Goal: Task Accomplishment & Management: Complete application form

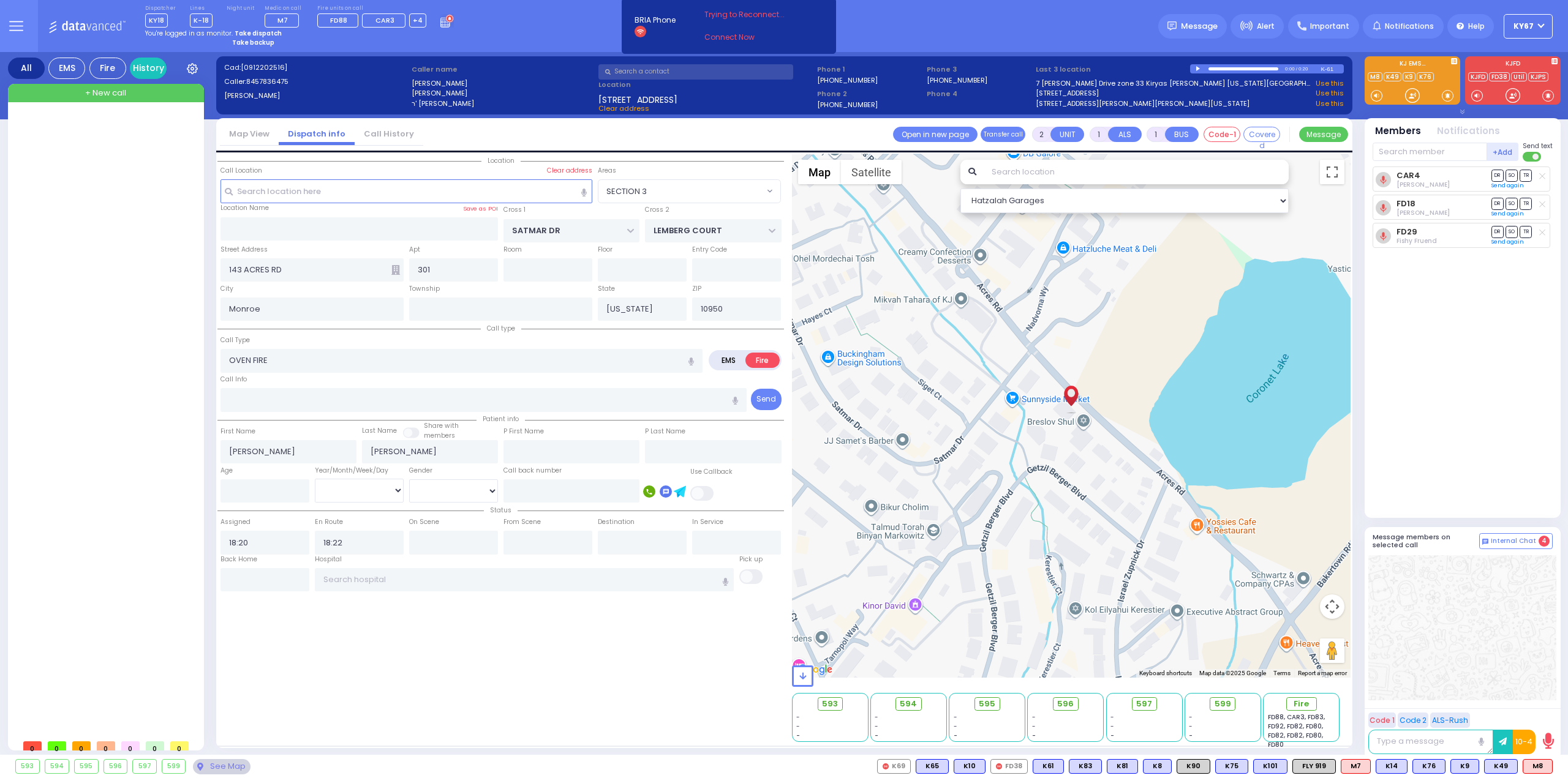
select select "SECTION 3"
select select
click at [8, 25] on button at bounding box center [16, 26] width 44 height 52
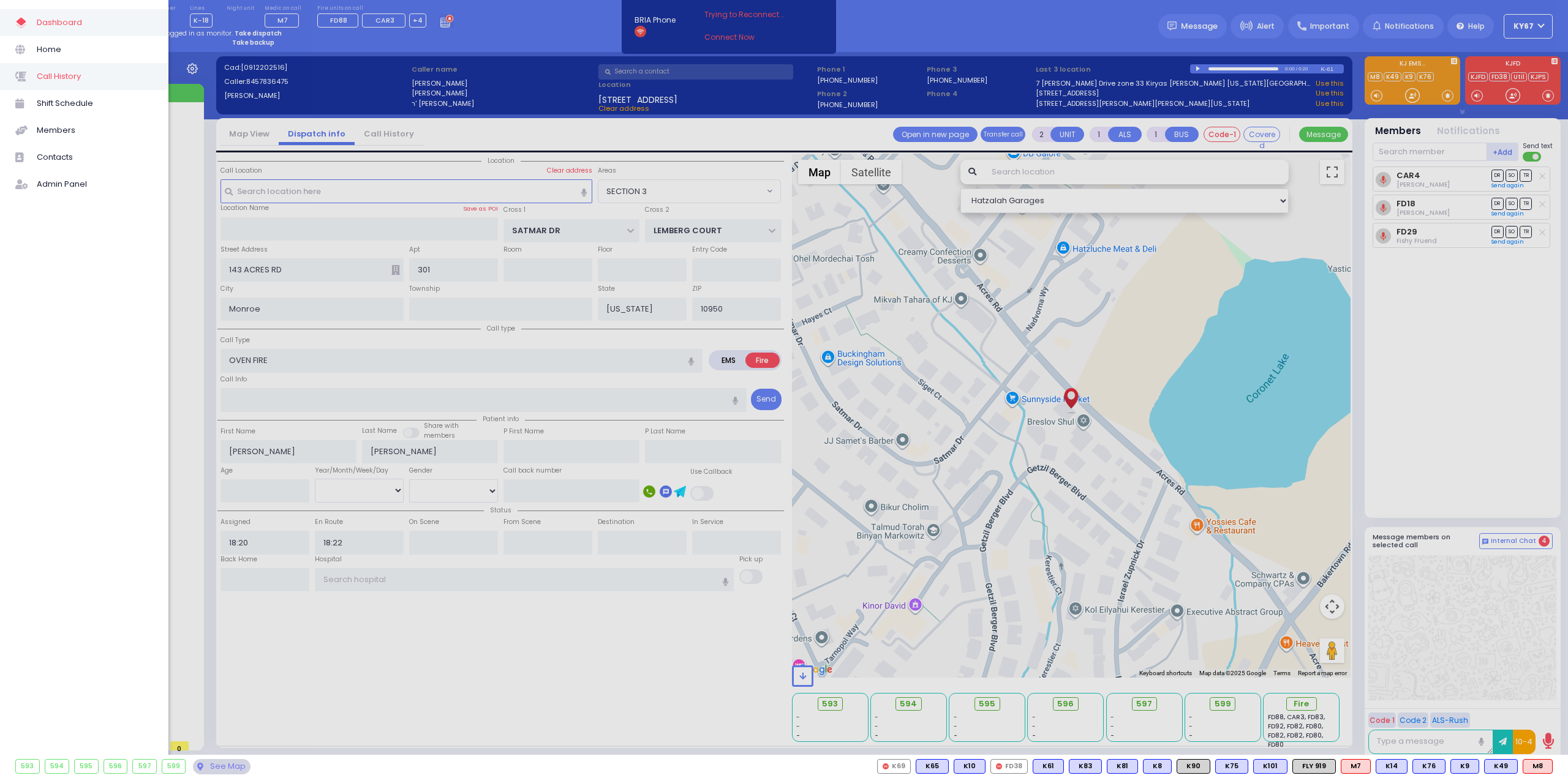
click at [68, 74] on span "Call History" at bounding box center [95, 77] width 116 height 16
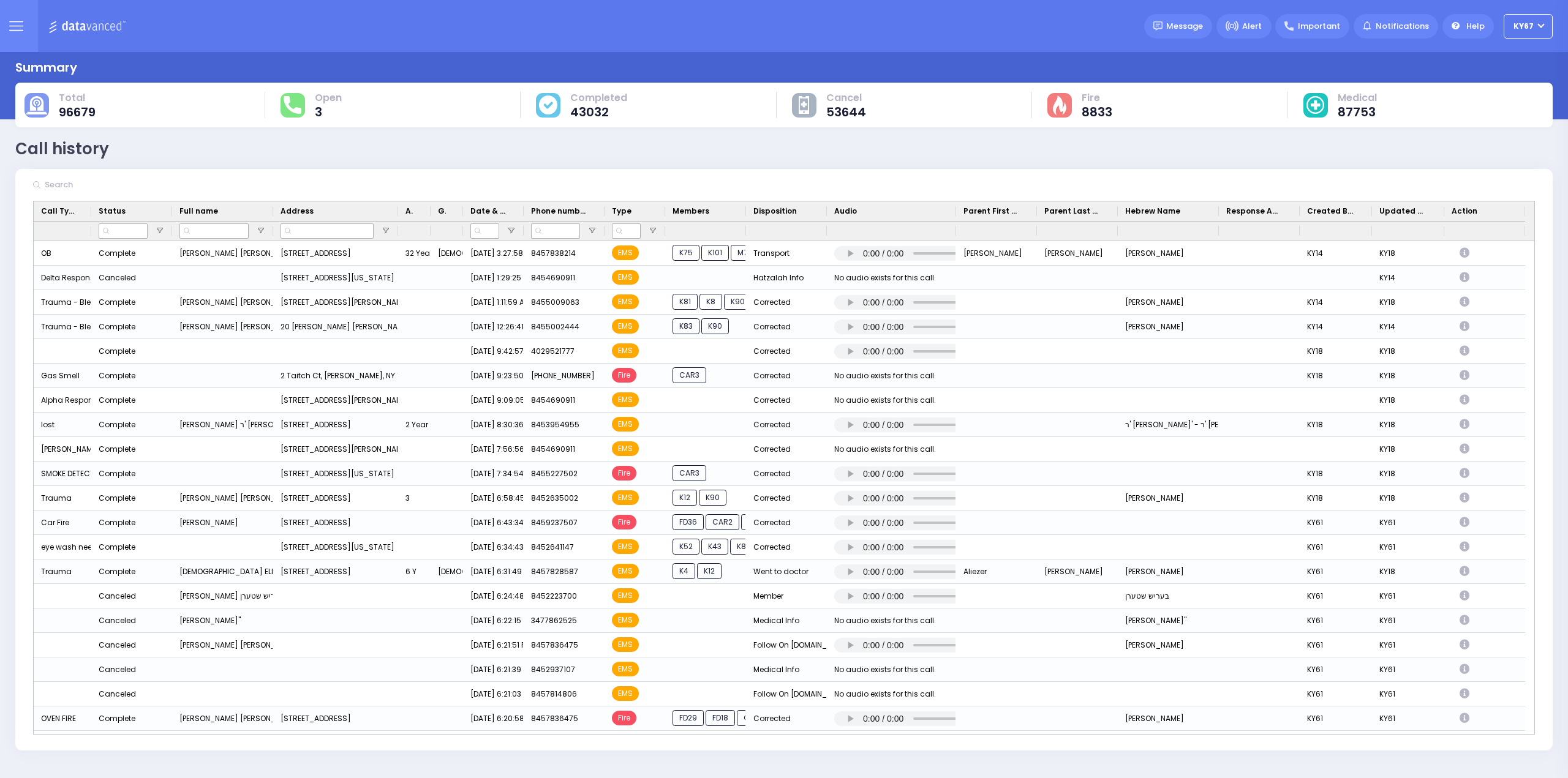
click at [14, 18] on button at bounding box center [16, 26] width 44 height 52
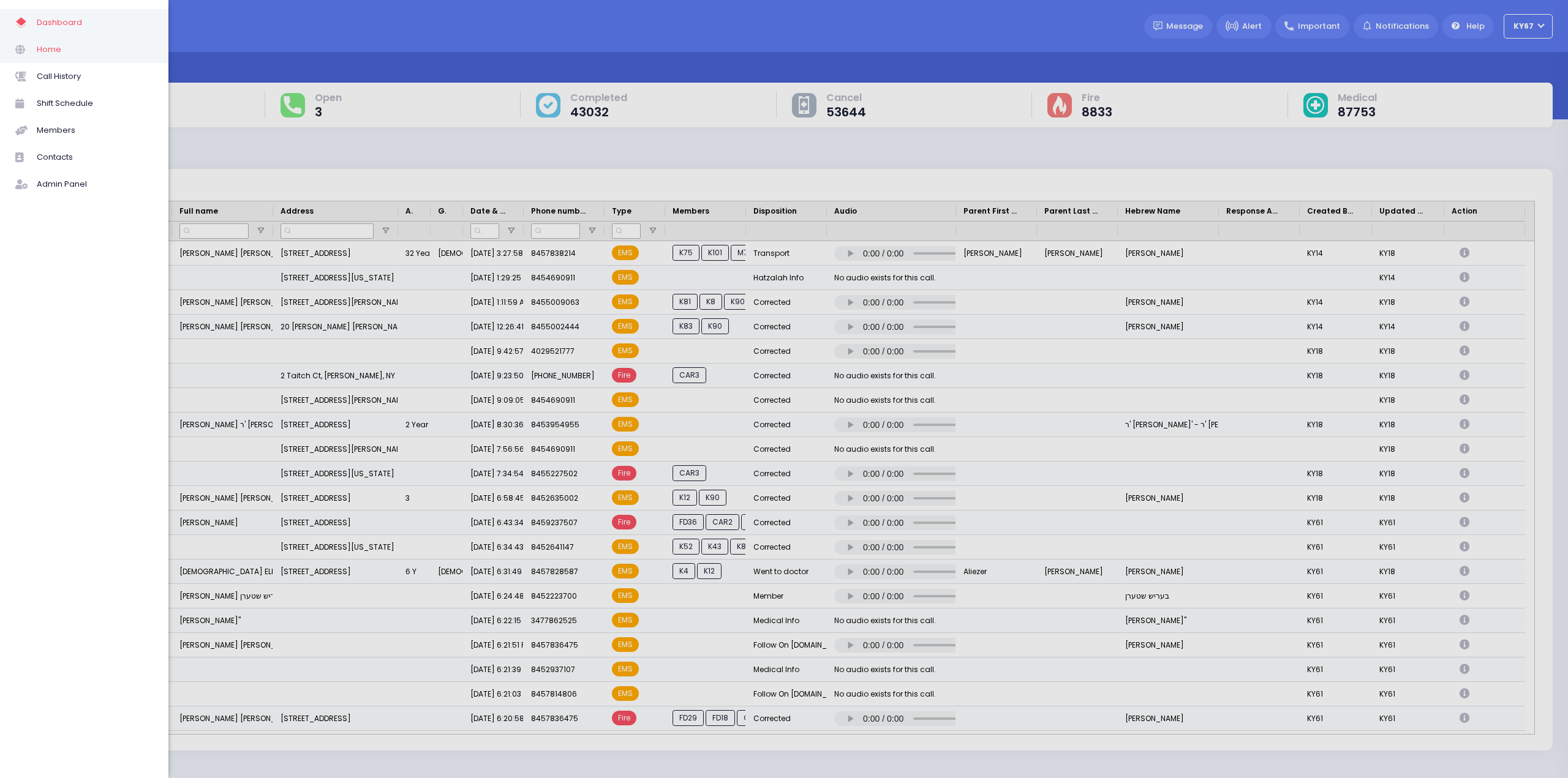
click at [68, 56] on span "Home" at bounding box center [95, 49] width 116 height 16
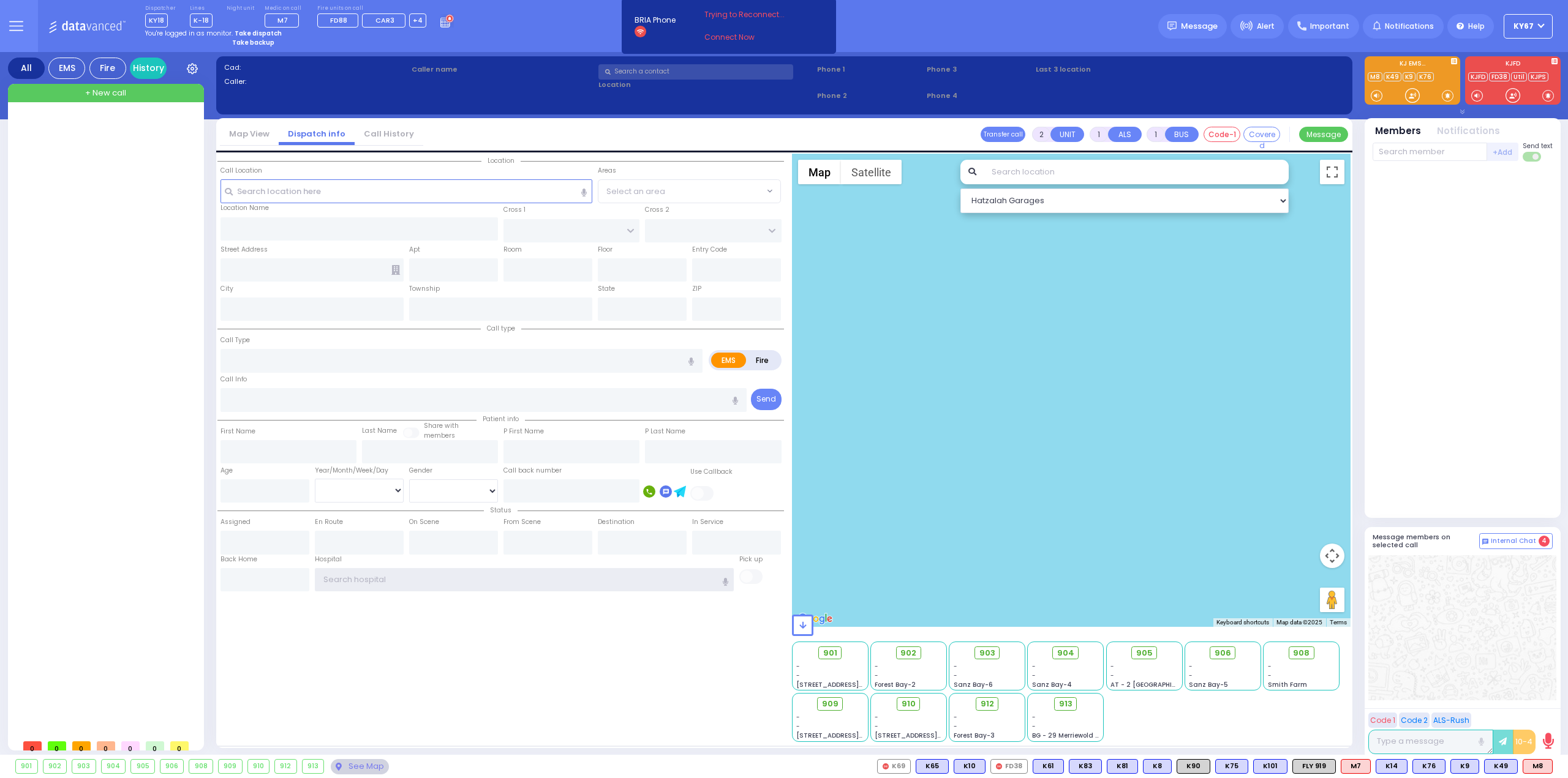
type input "Ky67"
click at [7, 27] on button at bounding box center [16, 26] width 44 height 52
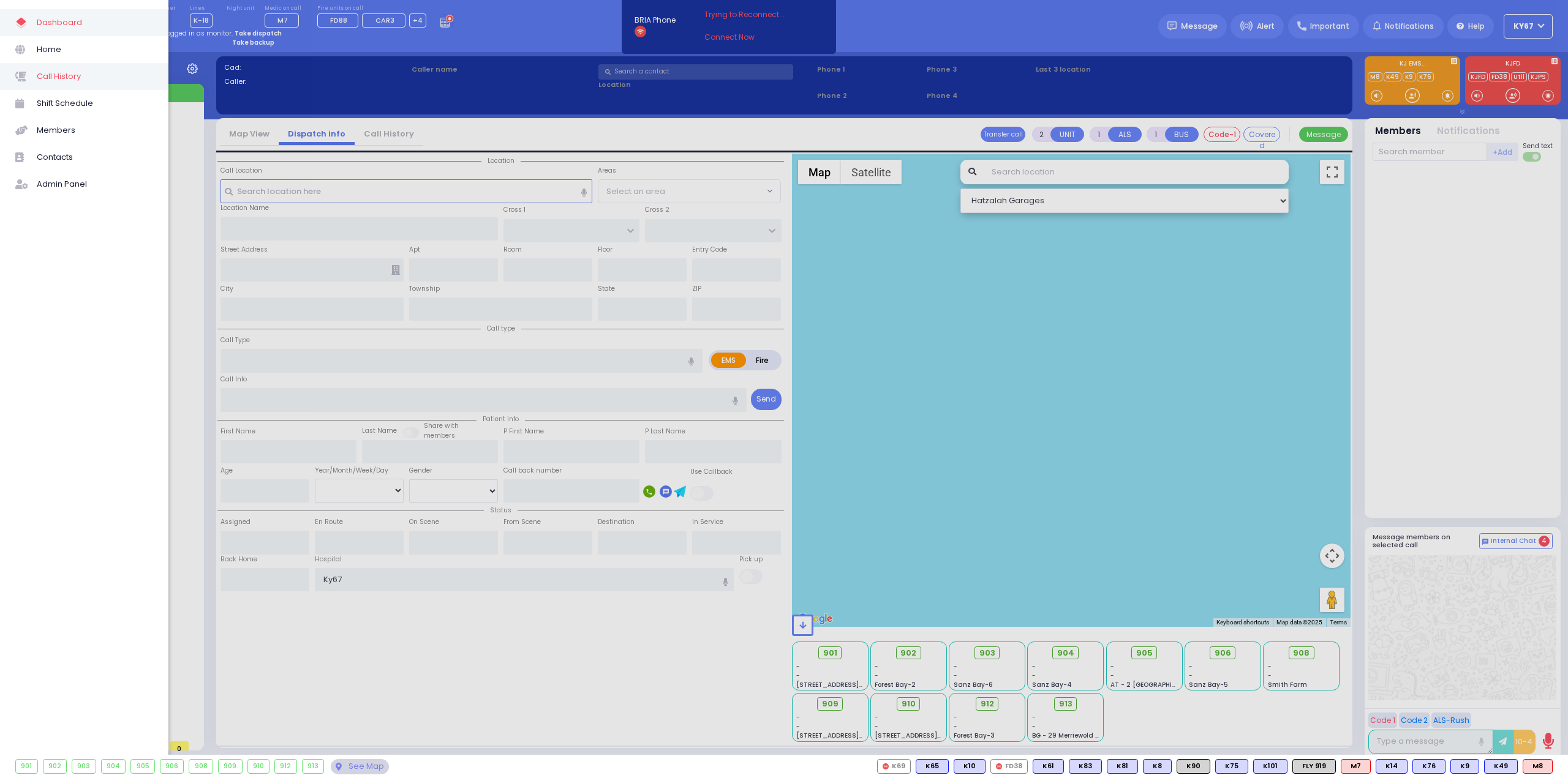
click at [64, 79] on span "Call History" at bounding box center [95, 77] width 116 height 16
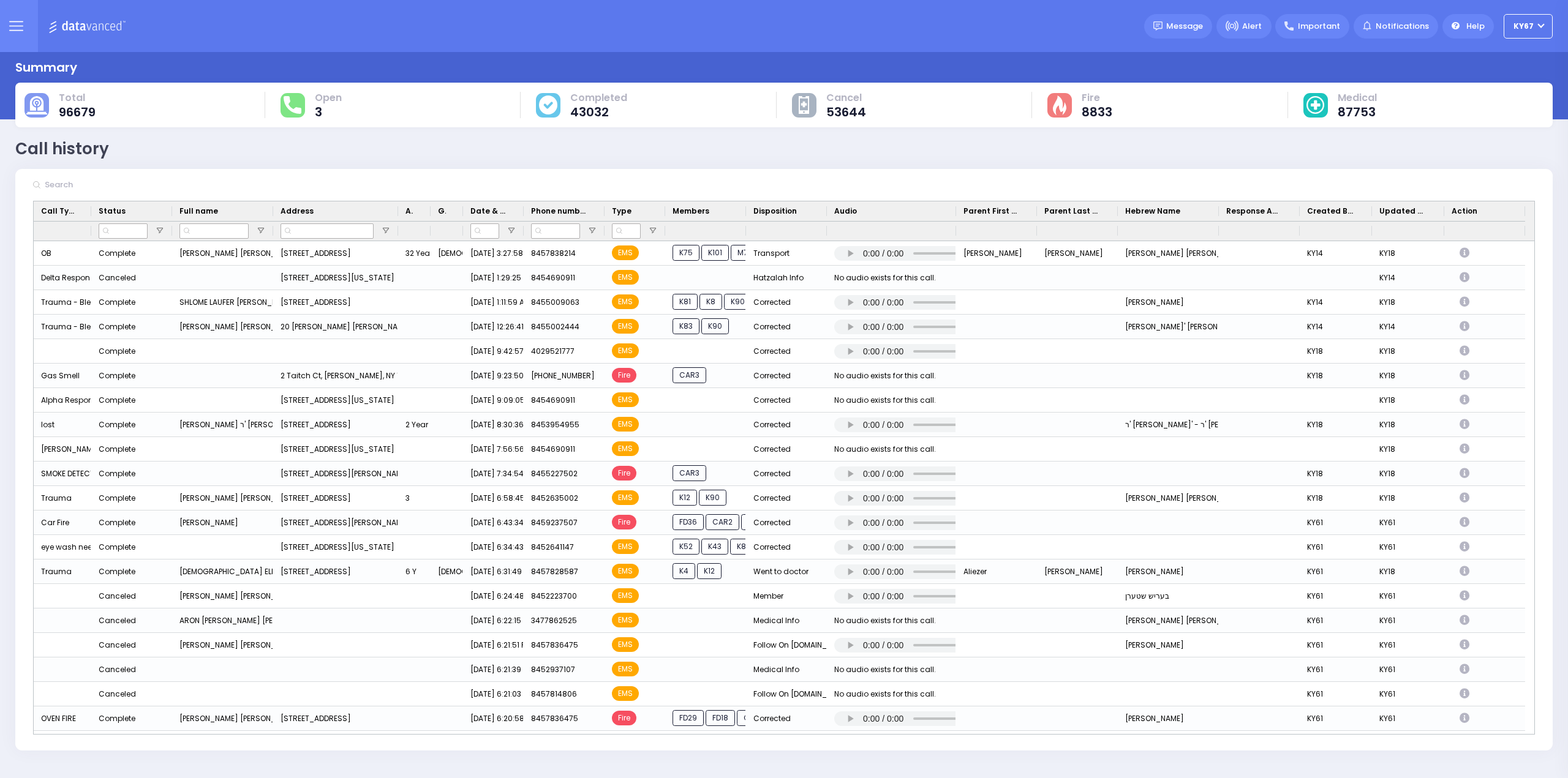
click at [18, 16] on button at bounding box center [16, 26] width 44 height 52
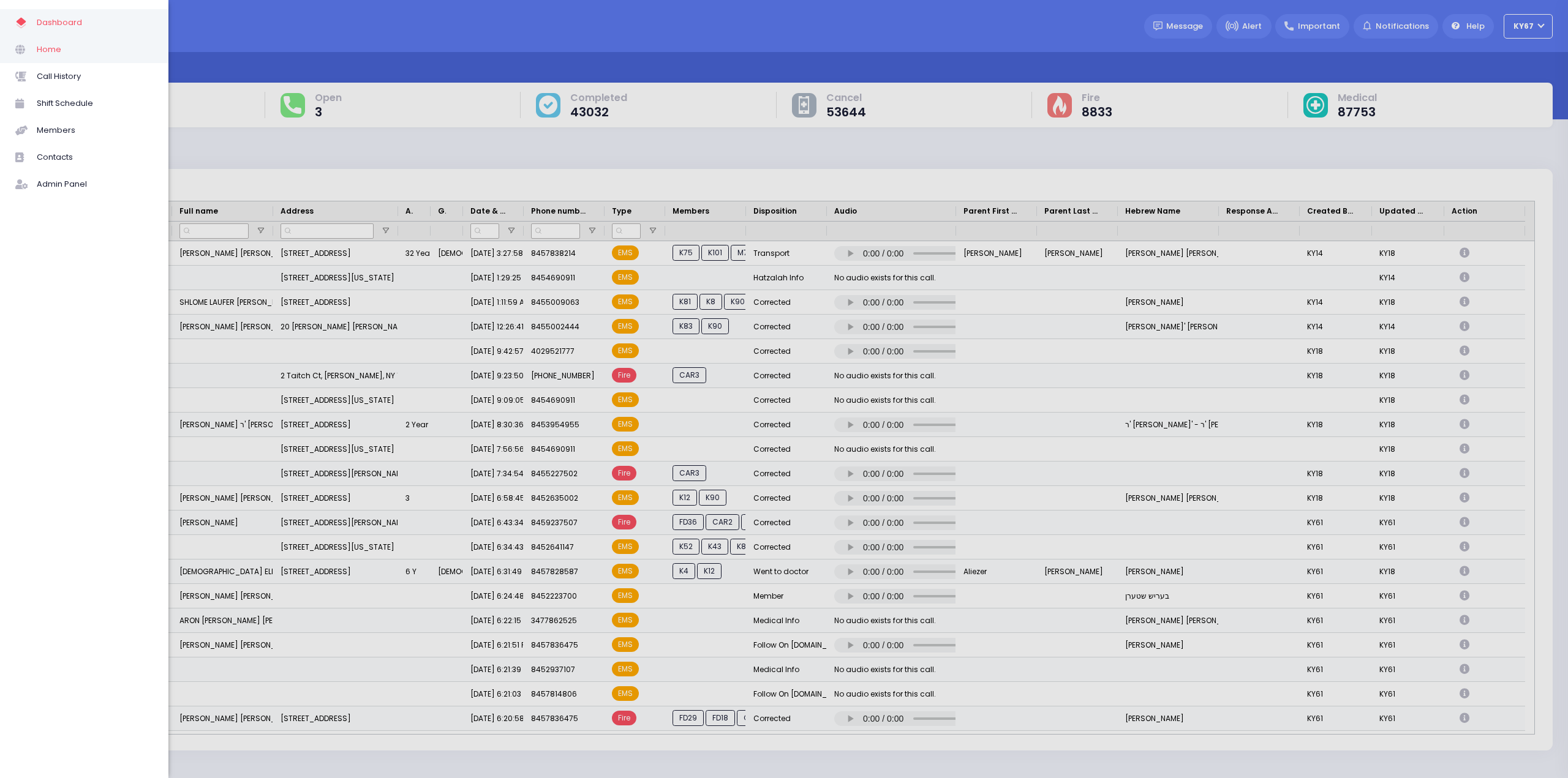
click at [57, 46] on span "Home" at bounding box center [95, 49] width 116 height 16
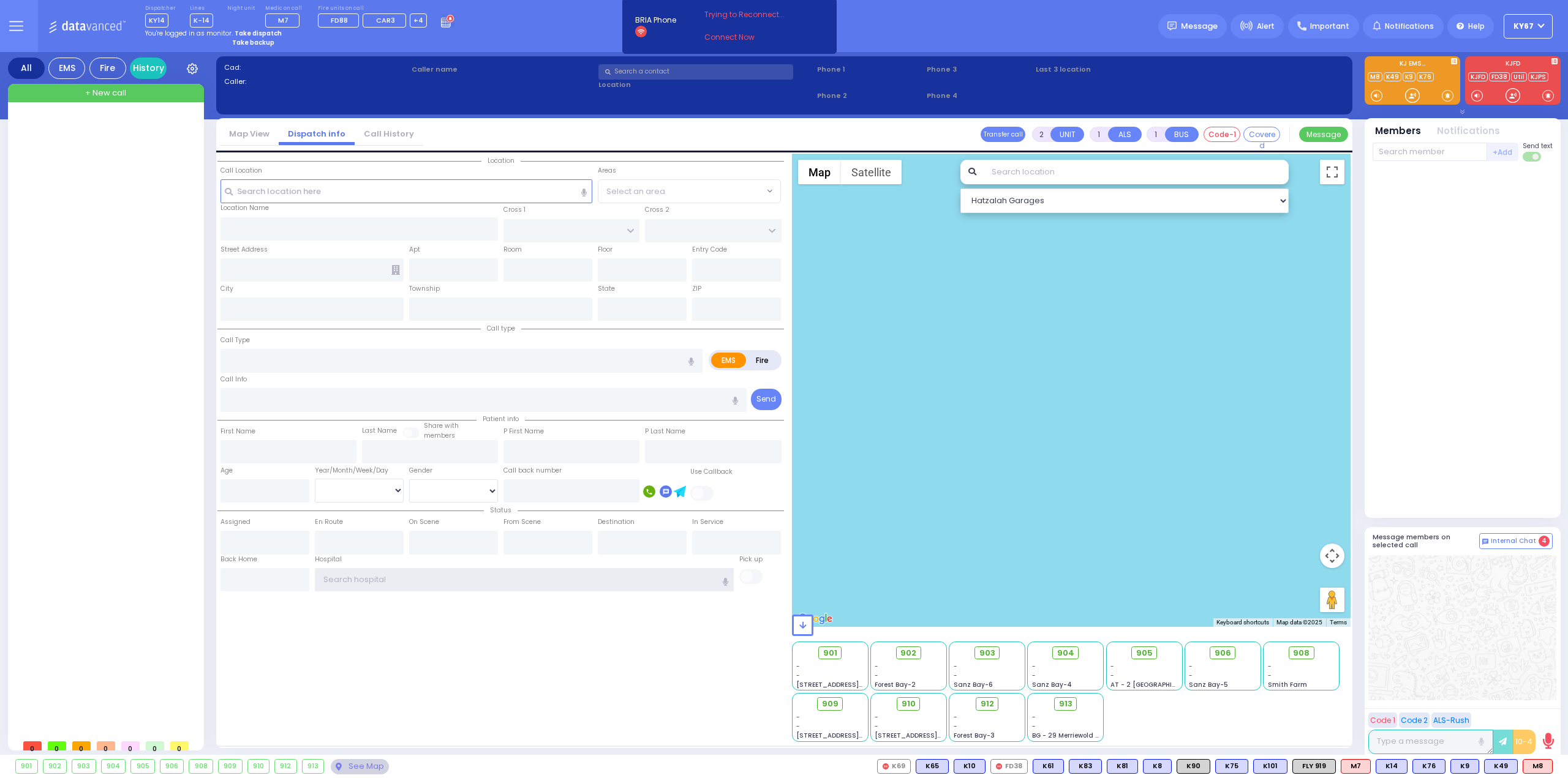
type input "Ky67"
click at [630, 675] on div "Location State ZIP" at bounding box center [501, 448] width 567 height 588
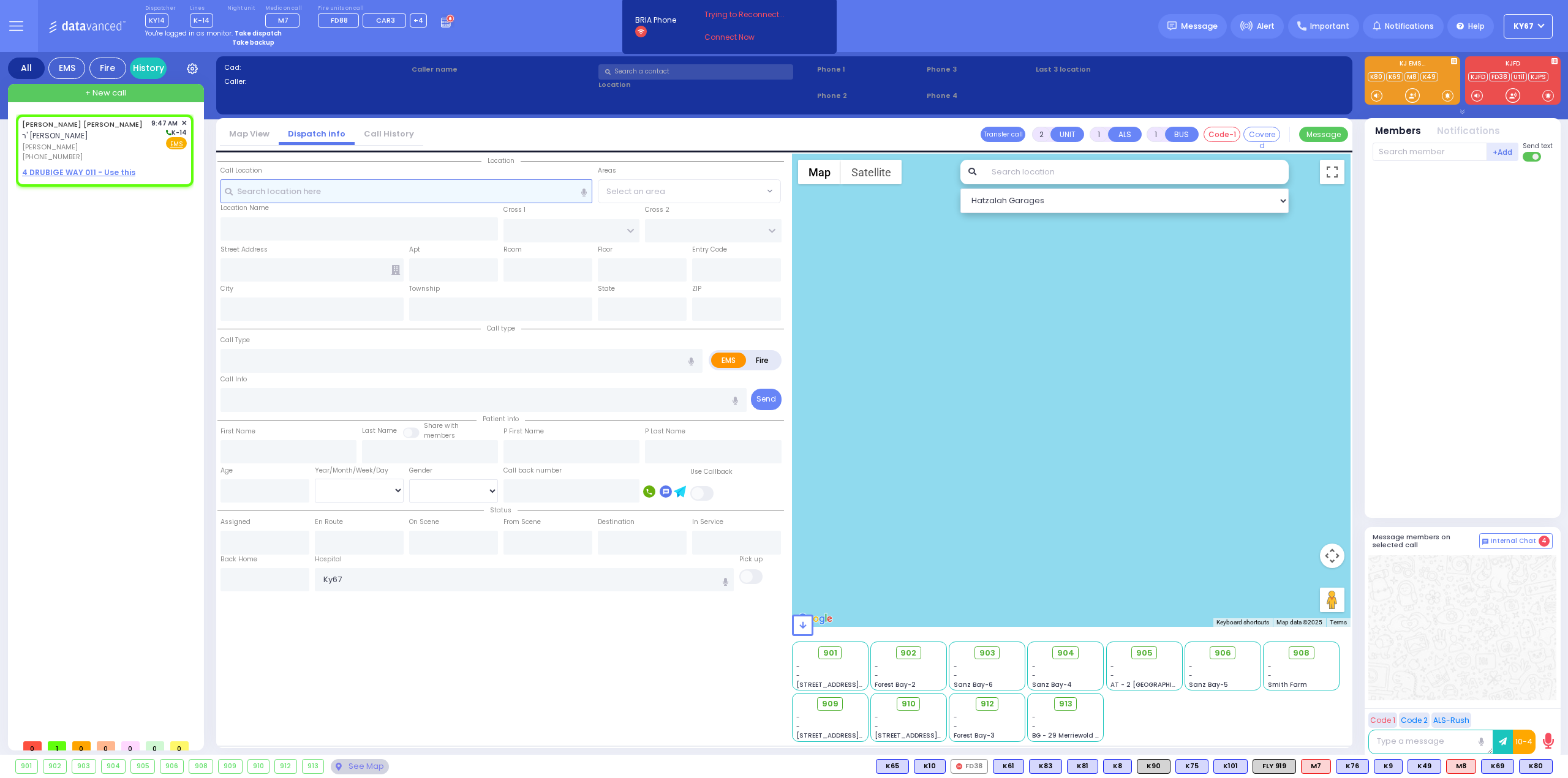
select select
radio input "true"
type input "[PERSON_NAME] YIDA"
type input "[PERSON_NAME]"
select select
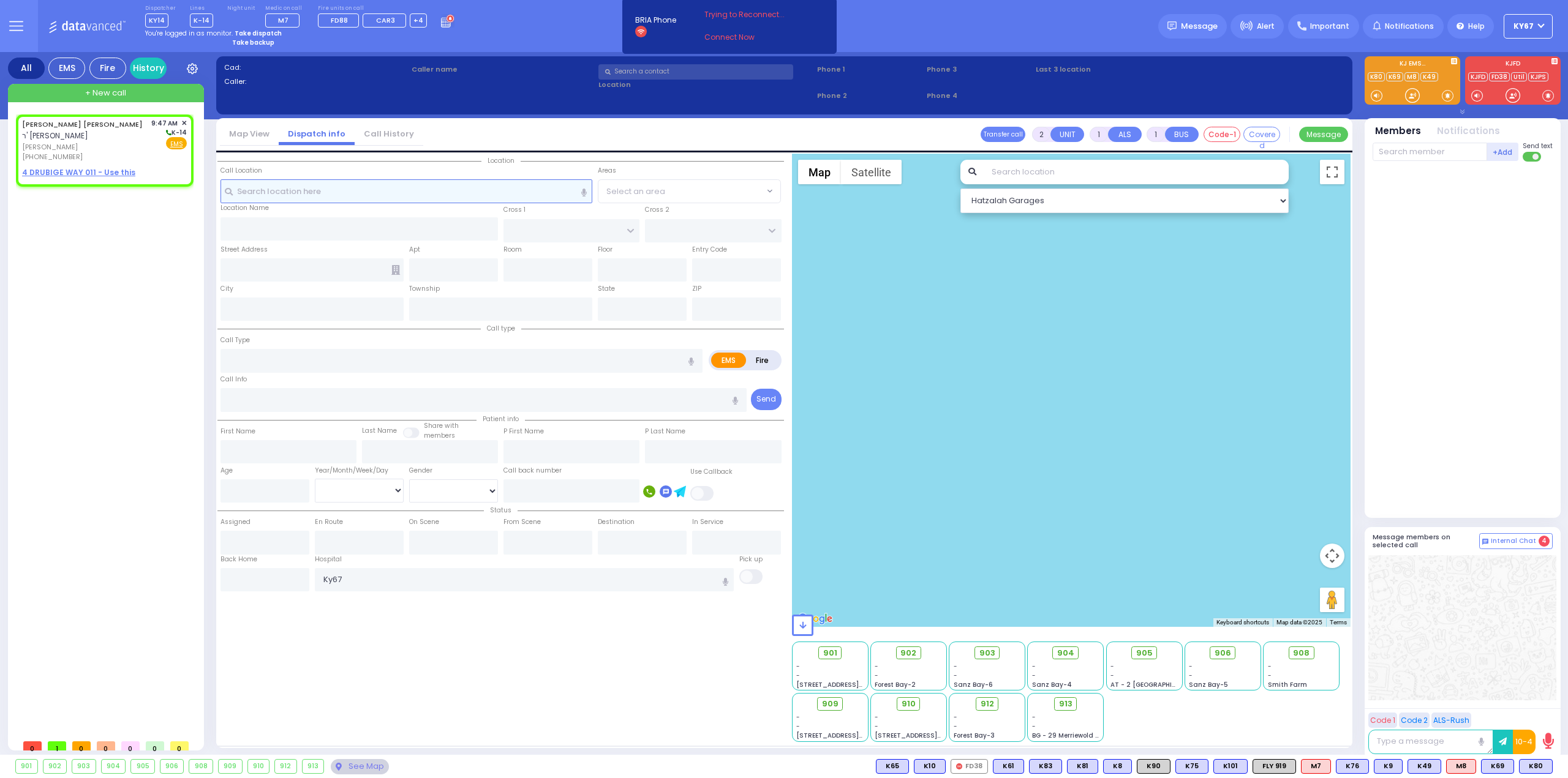
type input "09:47"
select select "Hatzalah Garages"
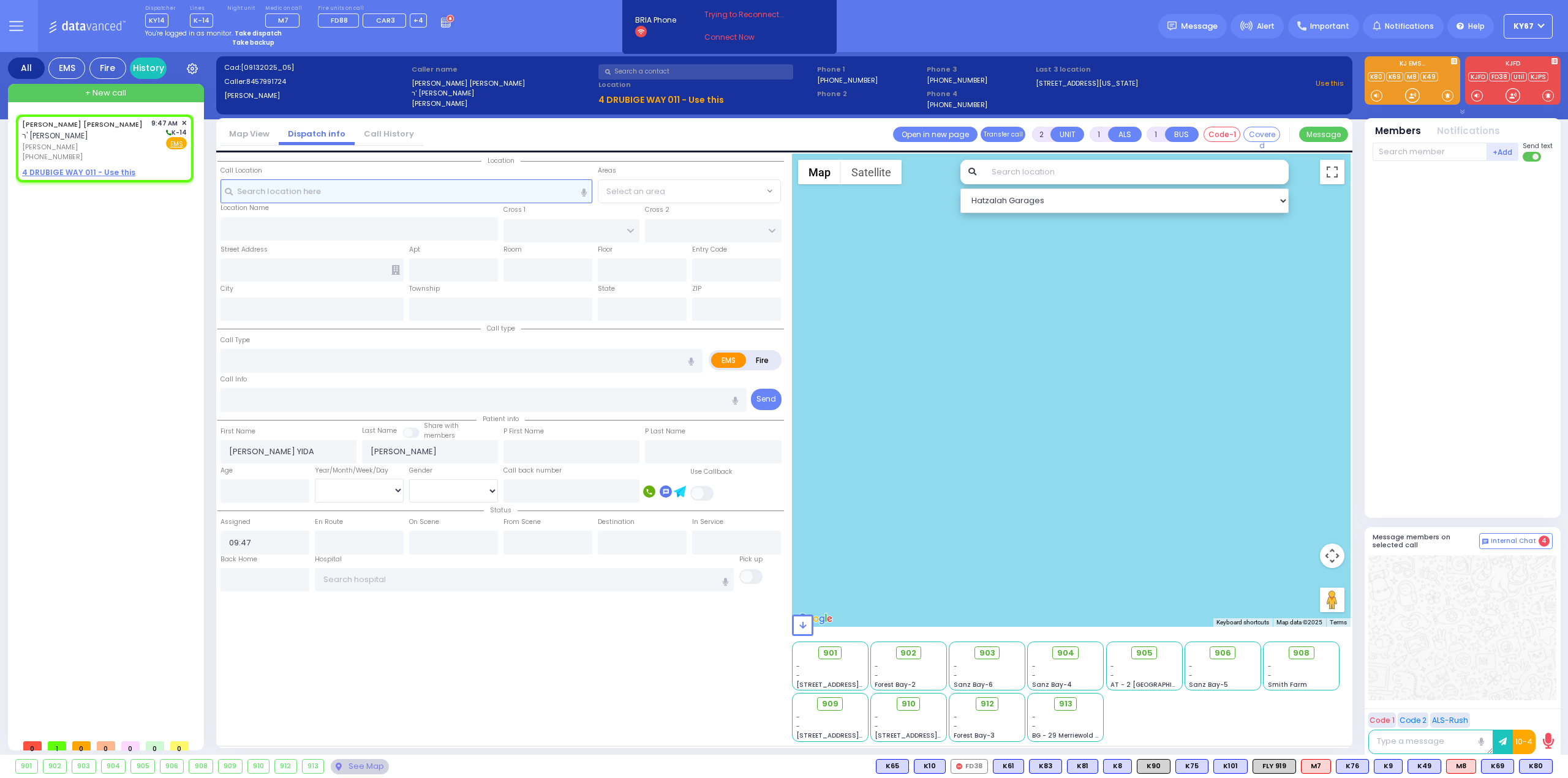
select select
radio input "true"
select select
select select "Hatzalah Garages"
select select
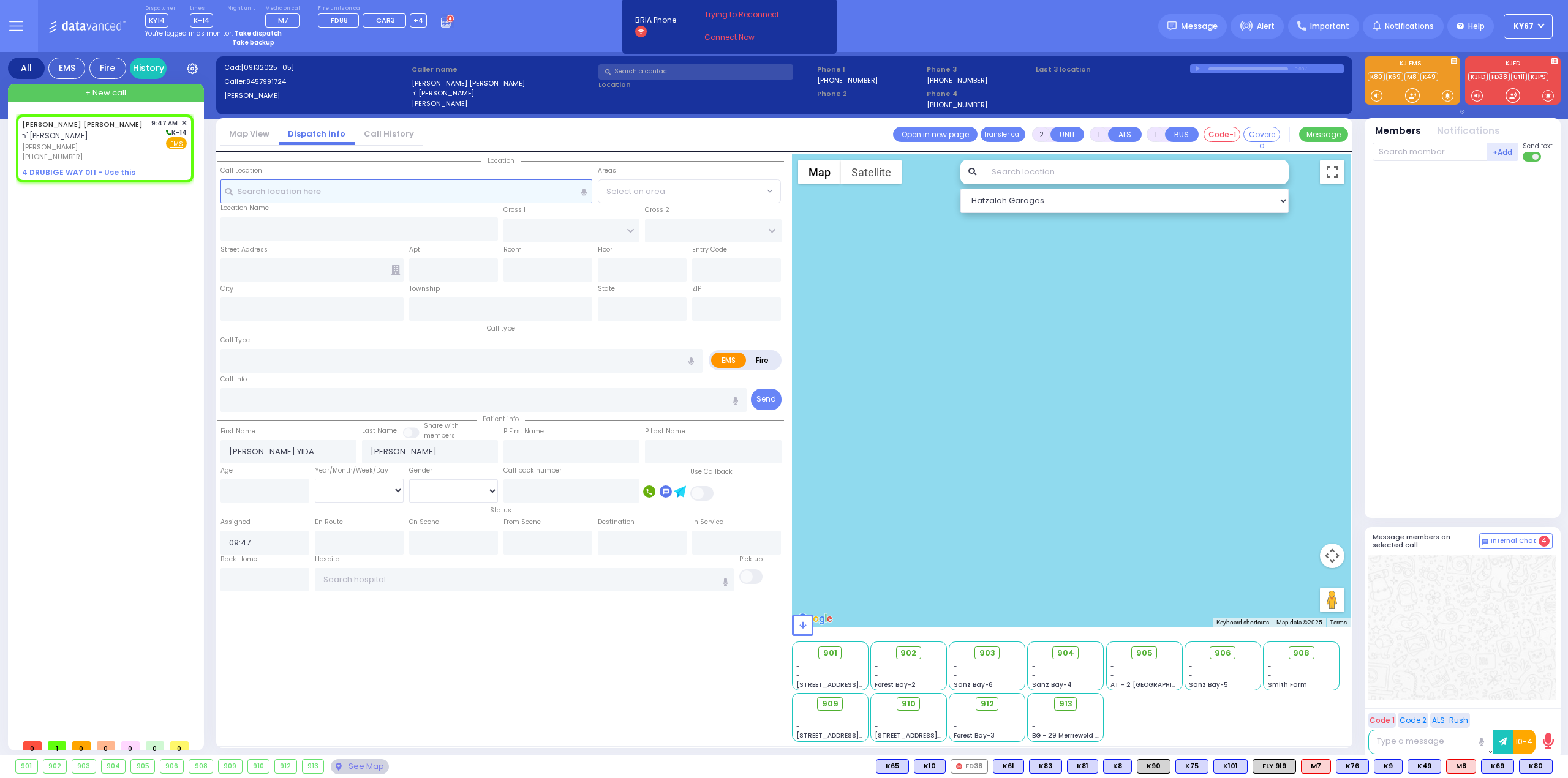
radio input "true"
select select
select select "Hatzalah Garages"
select select
radio input "true"
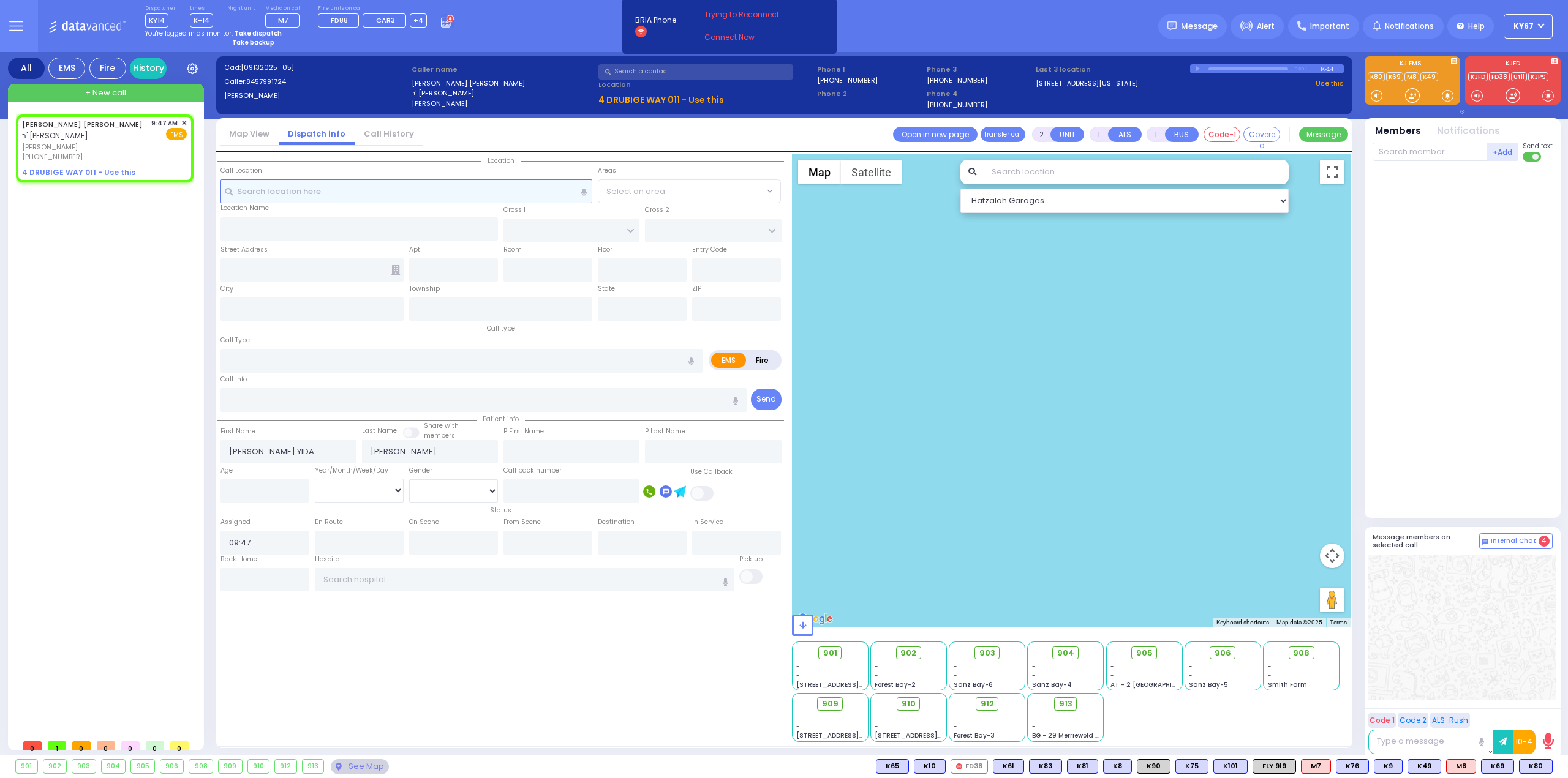
select select
select select "Hatzalah Garages"
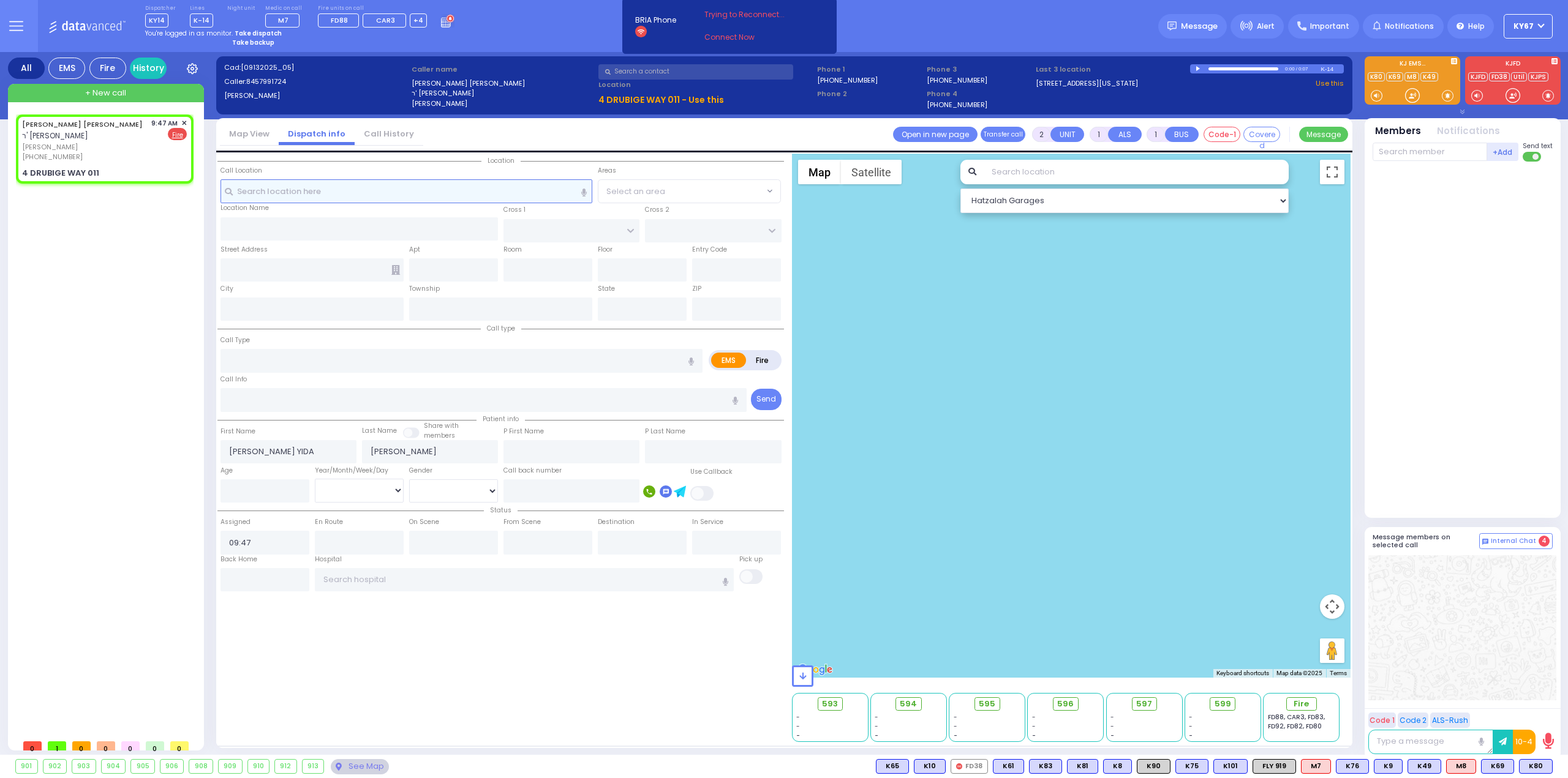
select select
radio input "false"
radio input "true"
select select
select select "Hatzalah Garages"
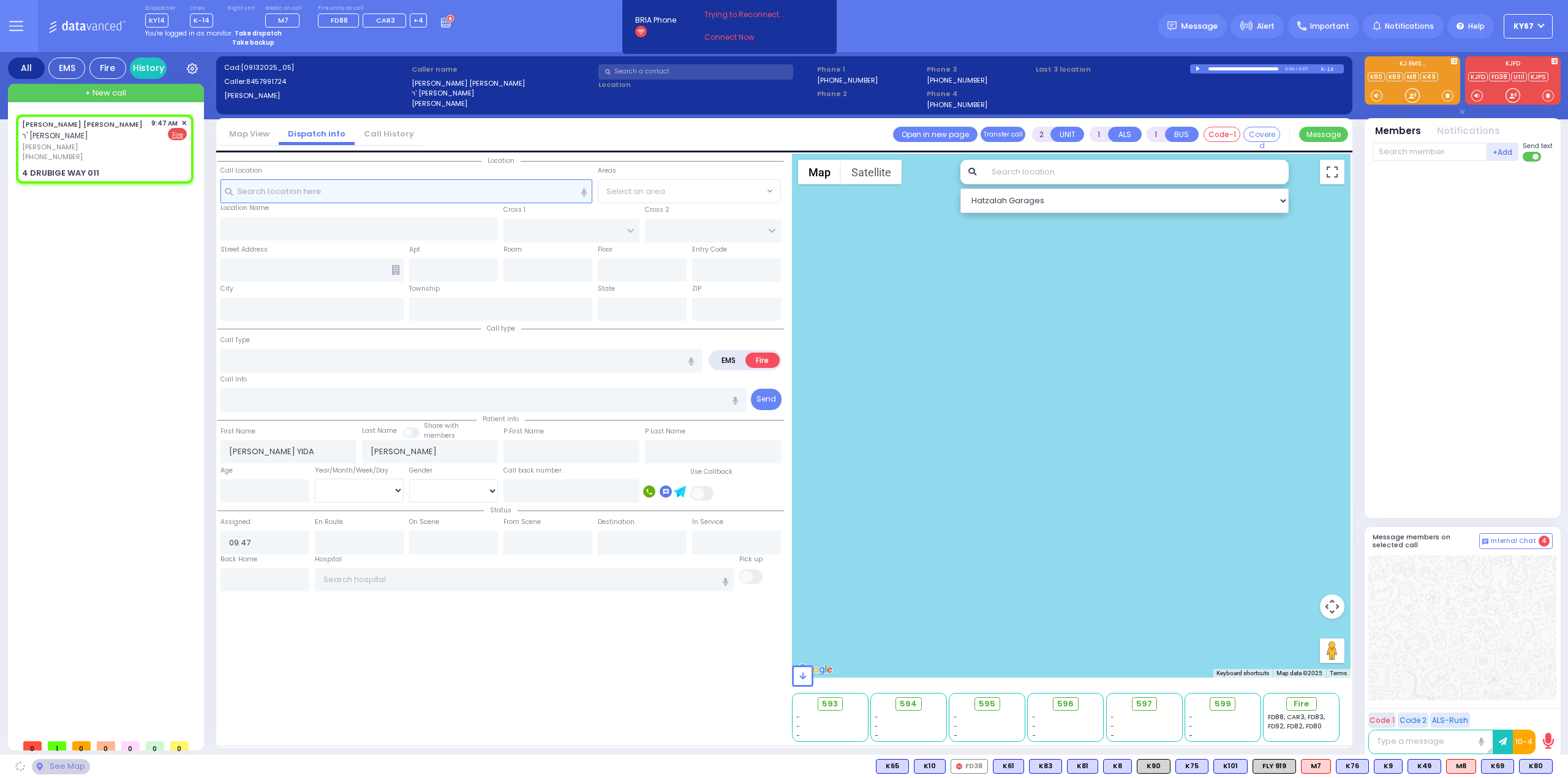
type input "MONROE ST"
type input "[GEOGRAPHIC_DATA]"
type input "4 DRUBIGE WAY"
type input "011"
type input "Monroe"
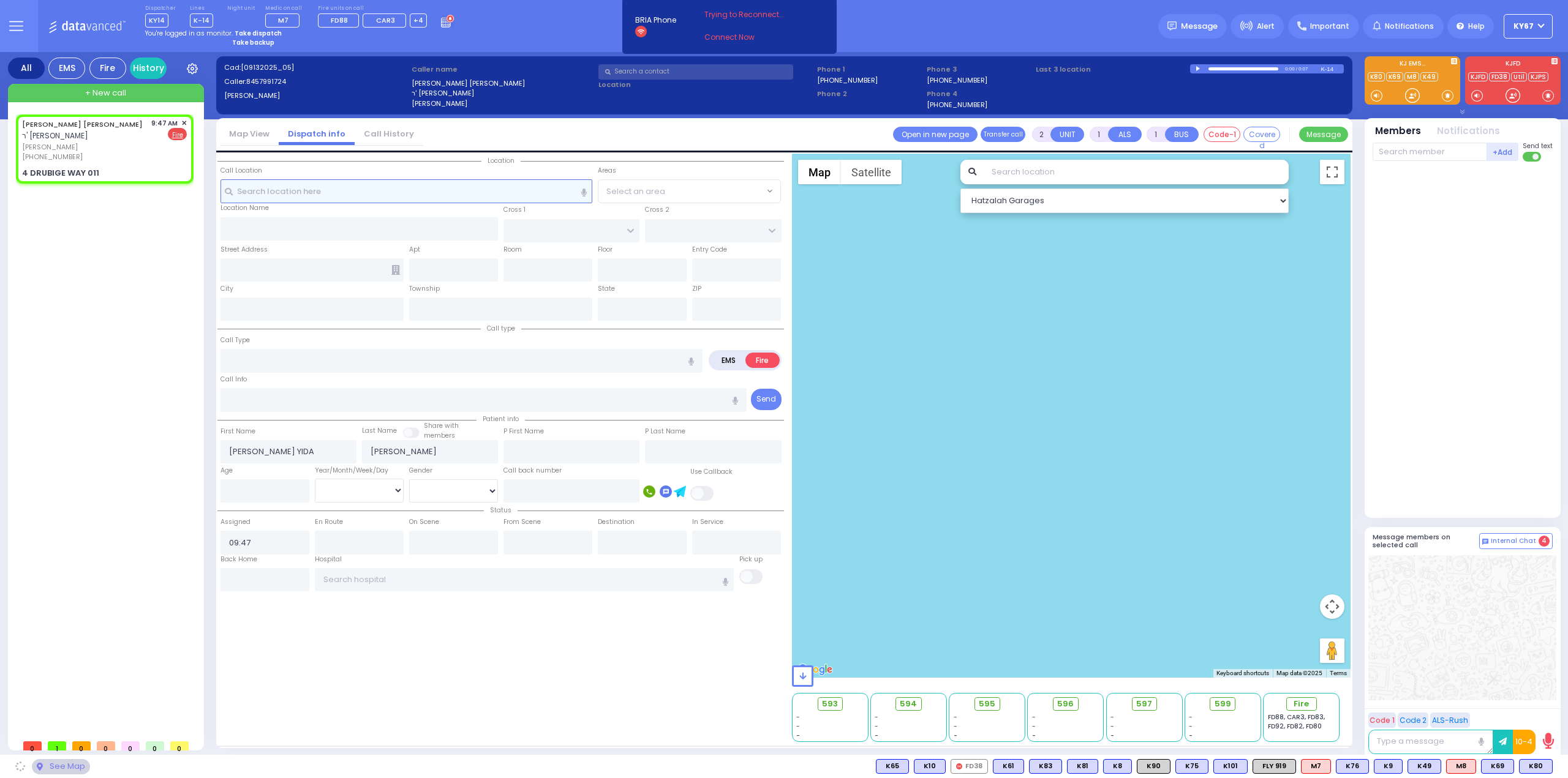
type input "[US_STATE]"
type input "10950"
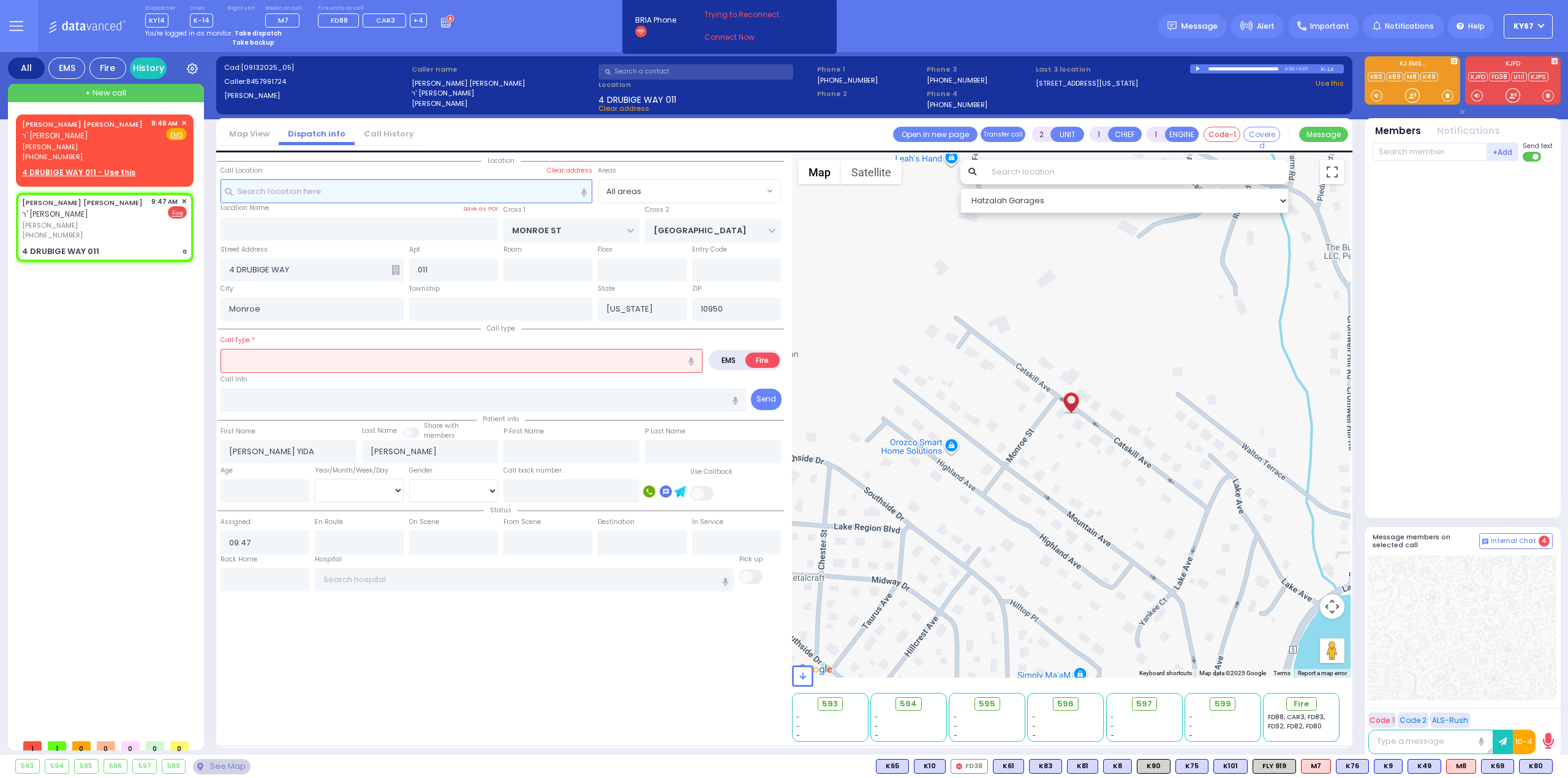
type input "3"
select select
type input "a"
radio input "true"
select select
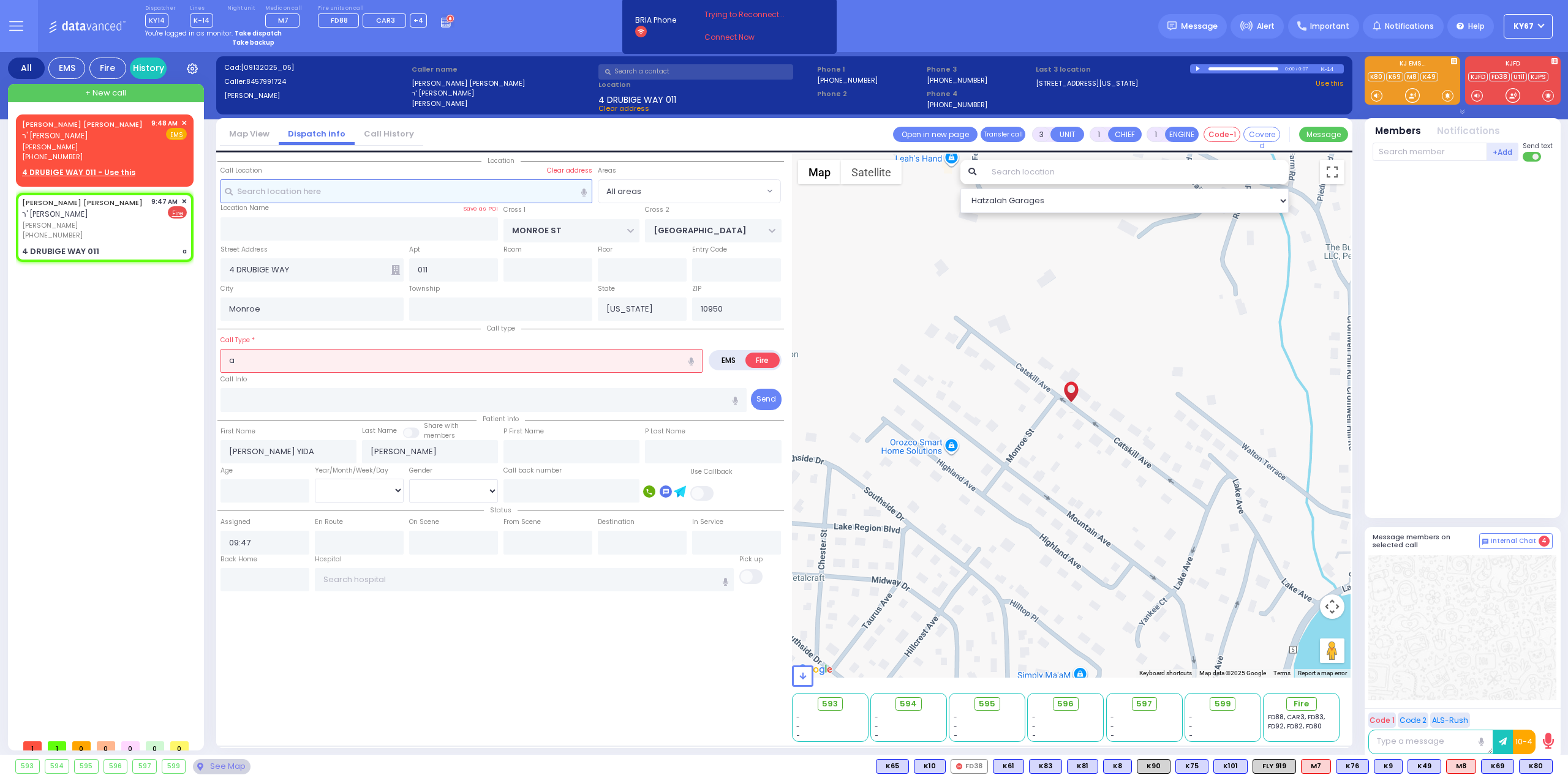
select select "Hatzalah Garages"
select select
type input "AUTOMATIC FIRE ALARM"
radio input "true"
select select
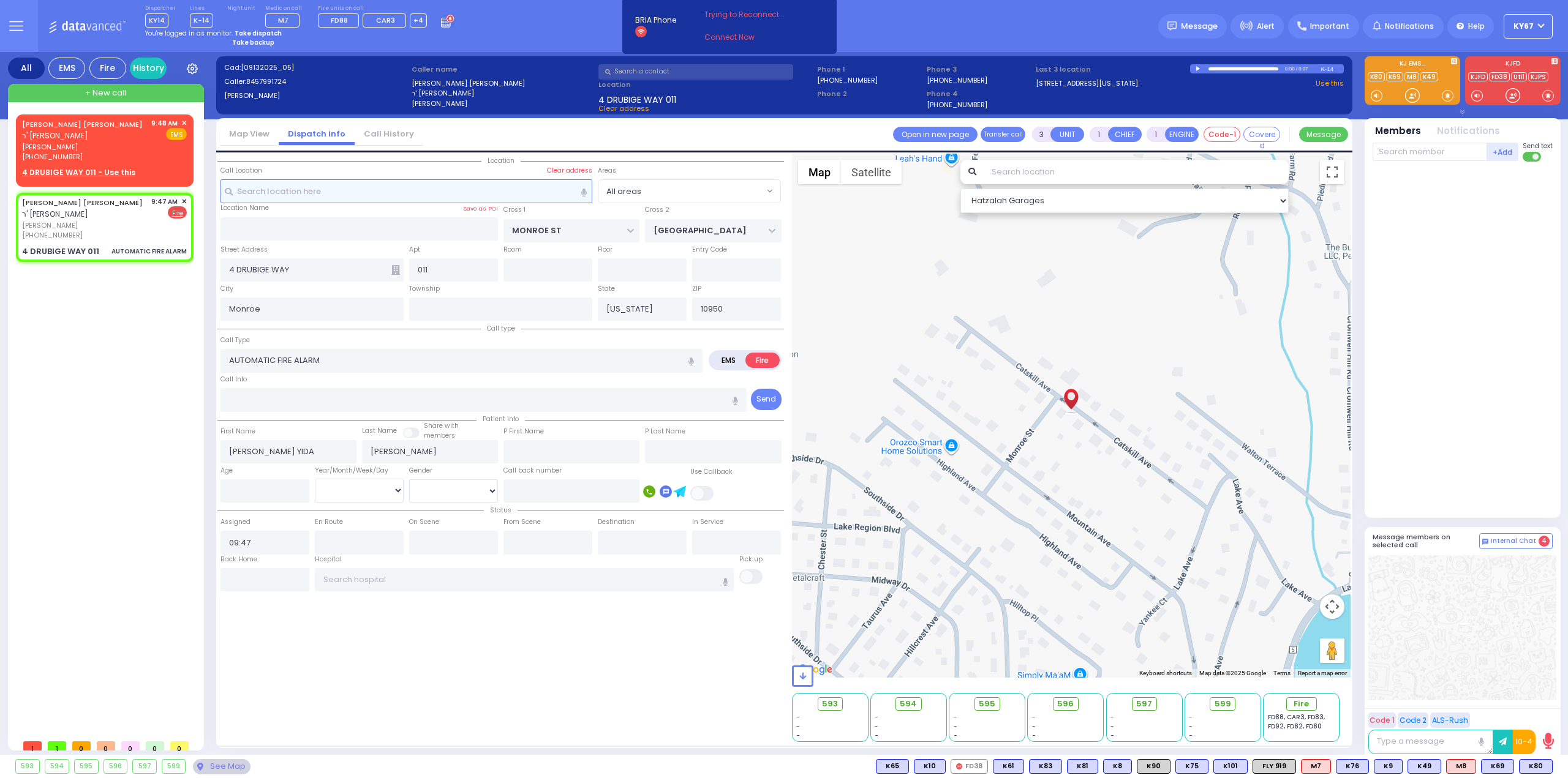
select select "Hatzalah Garages"
select select
radio input "true"
select select
select select "Hatzalah Garages"
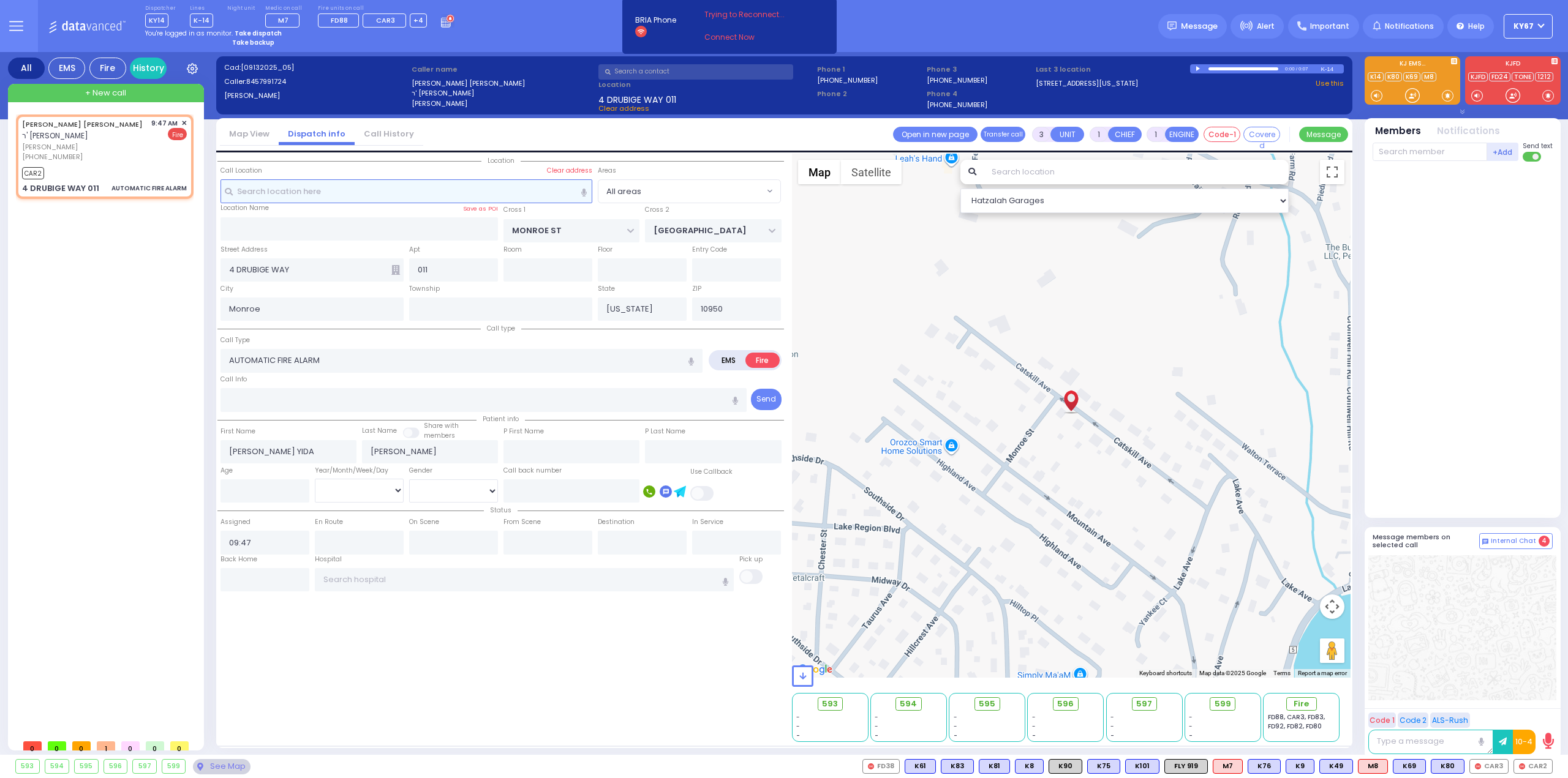
select select
radio input "true"
select select
type input "09:49"
select select "Hatzalah Garages"
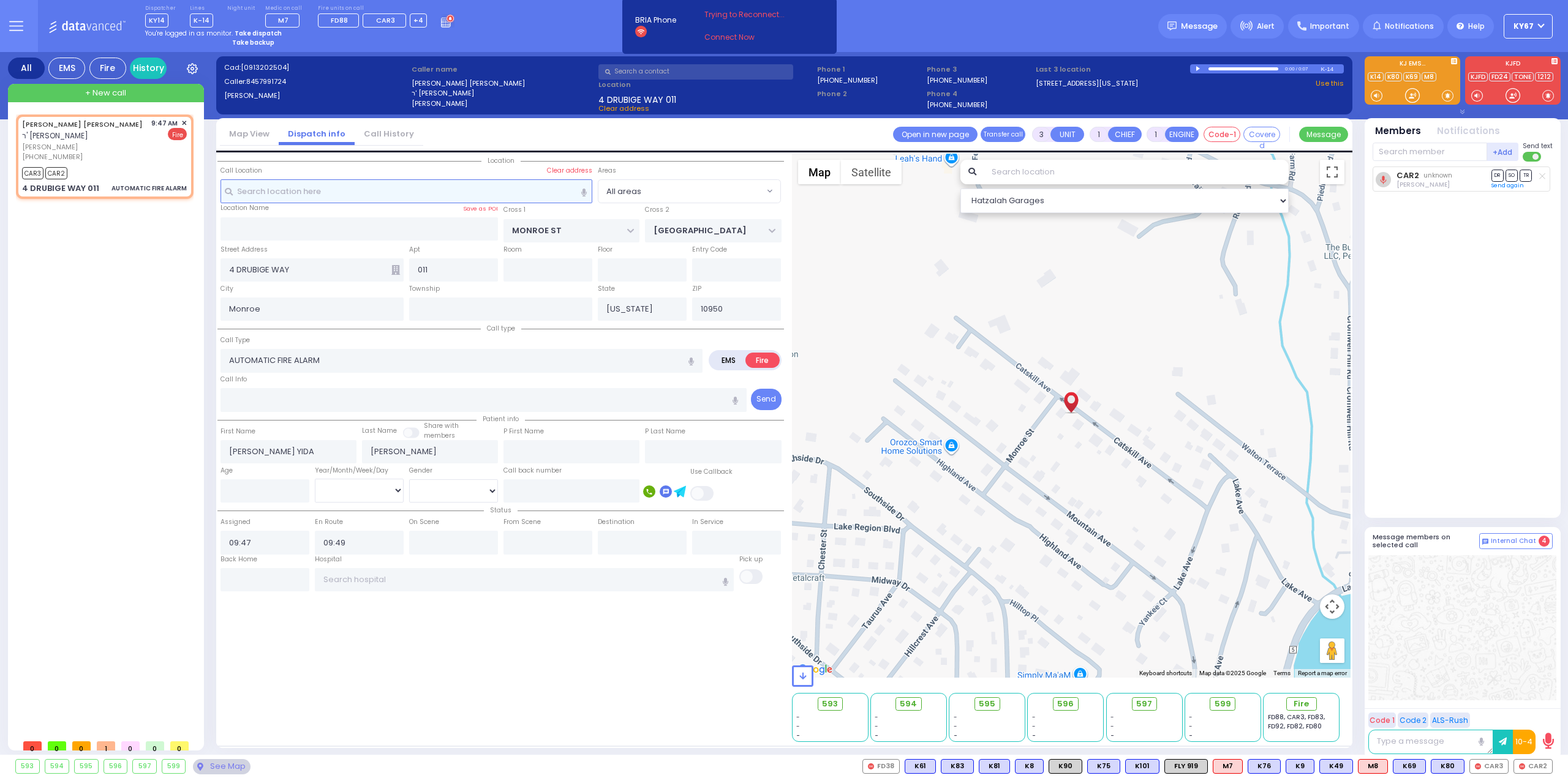
select select
radio input "true"
select select
select select "Hatzalah Garages"
select select
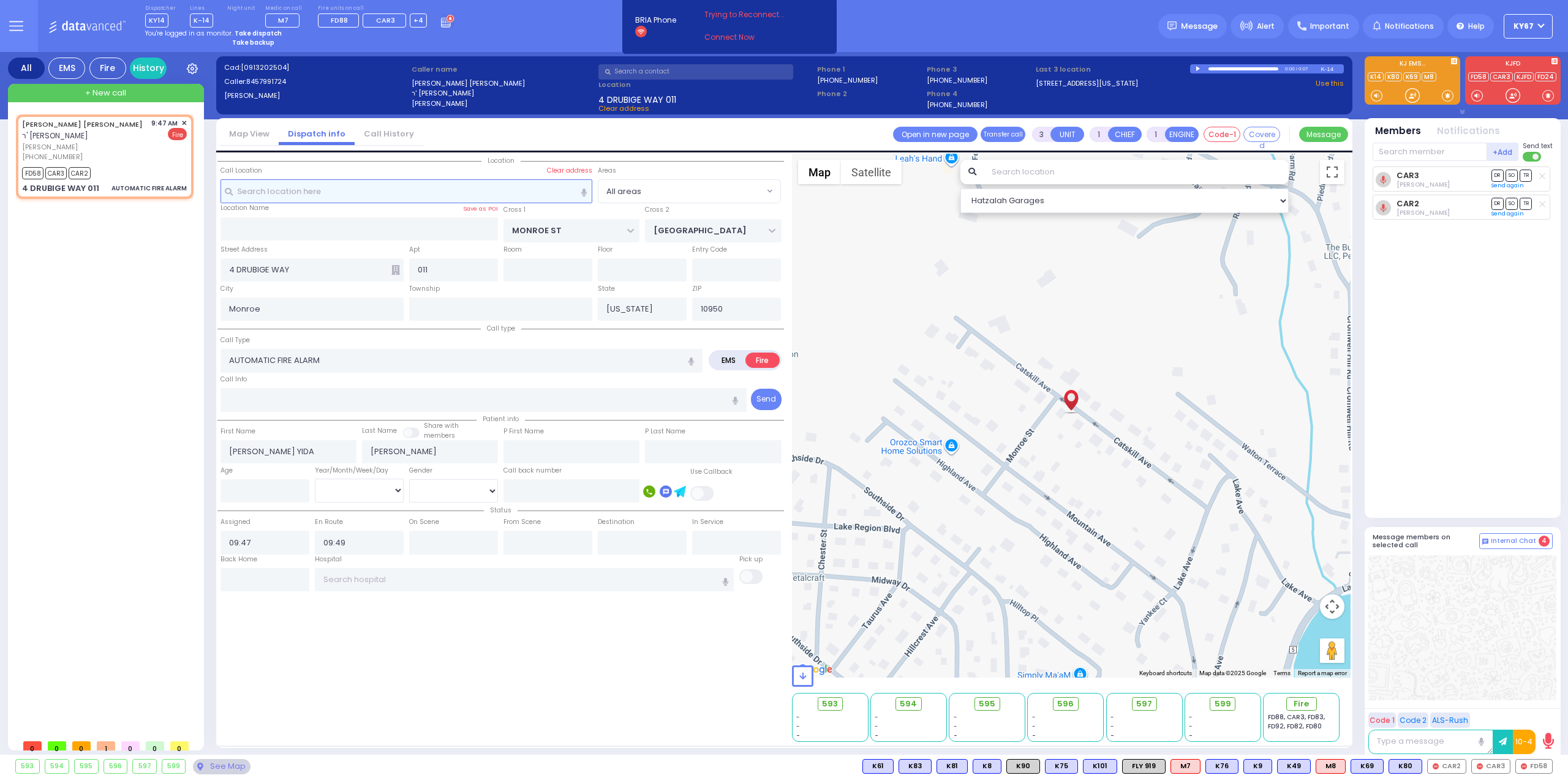
radio input "true"
select select
select select "Hatzalah Garages"
